Goal: Information Seeking & Learning: Find specific page/section

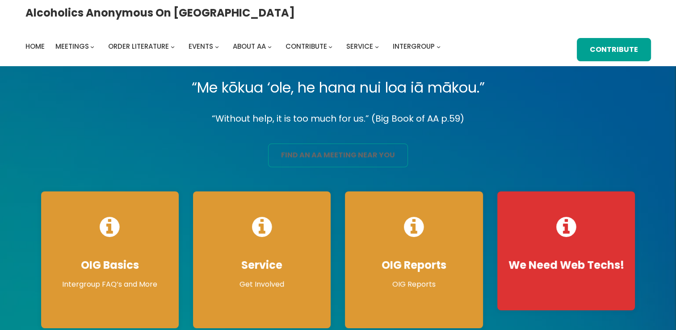
click at [359, 152] on link "find an aa meeting near you" at bounding box center [338, 155] width 140 height 24
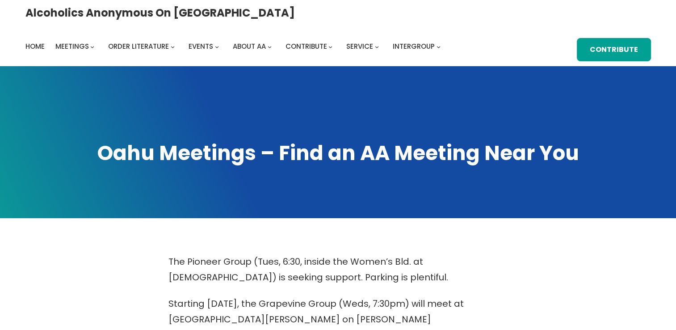
scroll to position [288, 0]
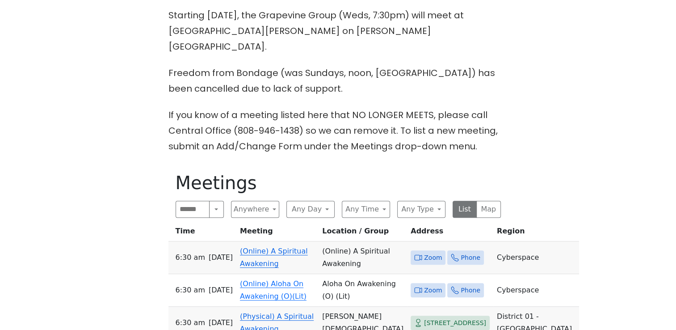
click at [424, 252] on span "Zoom" at bounding box center [433, 257] width 18 height 11
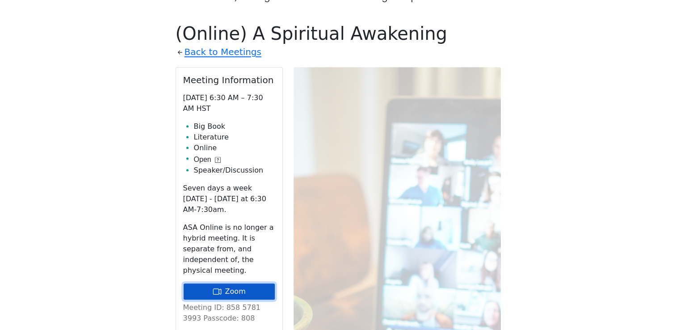
click at [250, 283] on link "Zoom" at bounding box center [229, 291] width 92 height 17
